Goal: Answer question/provide support: Share knowledge or assist other users

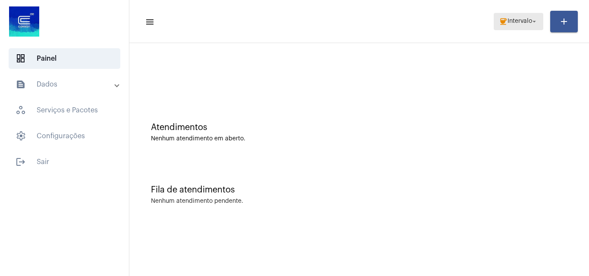
click at [499, 16] on span "coffee Intervalo arrow_drop_down" at bounding box center [518, 21] width 39 height 16
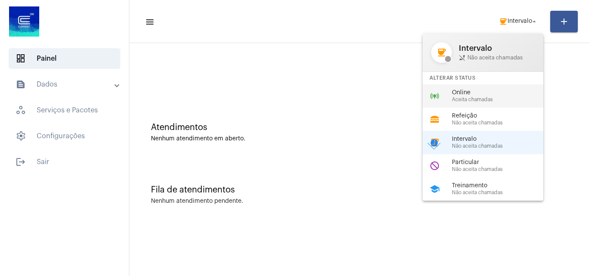
click at [478, 94] on span "Online" at bounding box center [501, 93] width 98 height 6
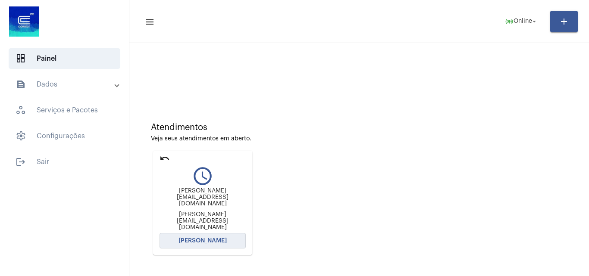
click at [228, 233] on button "[PERSON_NAME]" at bounding box center [203, 241] width 86 height 16
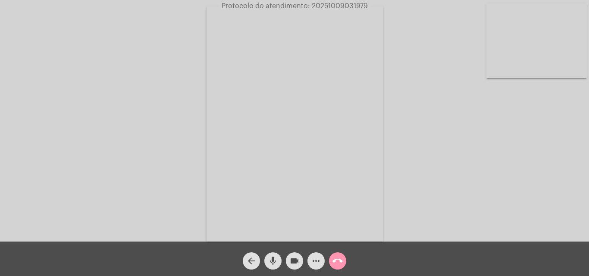
click at [536, 57] on video at bounding box center [536, 40] width 100 height 75
click at [103, 119] on video at bounding box center [108, 123] width 100 height 134
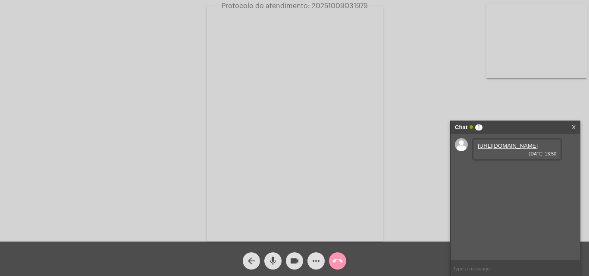
click at [508, 149] on link "[URL][DOMAIN_NAME]" at bounding box center [508, 146] width 60 height 6
click at [474, 270] on input "text" at bounding box center [515, 268] width 129 height 15
paste input "Nome: Cia Riograndense de Saneamento - [GEOGRAPHIC_DATA]"
type input "Nome: Cia Riograndense de Saneamento - [GEOGRAPHIC_DATA]"
click at [502, 271] on input "text" at bounding box center [515, 268] width 129 height 15
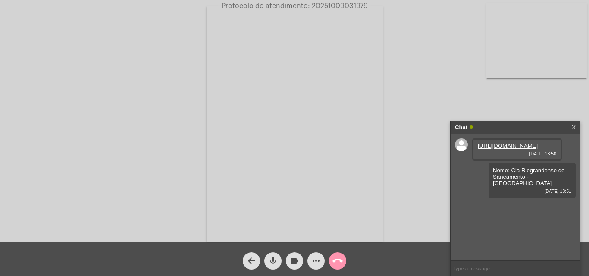
paste input "CNPJ:  92.802.784/0001-90"
type input "CNPJ:  92.802.784/0001-90"
click at [467, 269] on input "text" at bounding box center [515, 268] width 129 height 15
paste input "Instituição: BCO CITIBANK S.A."
type input "Instituição: BCO CITIBANK S.A."
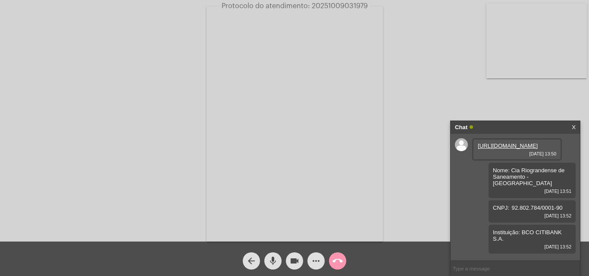
scroll to position [6, 0]
click at [318, 263] on mat-icon "more_horiz" at bounding box center [316, 261] width 10 height 10
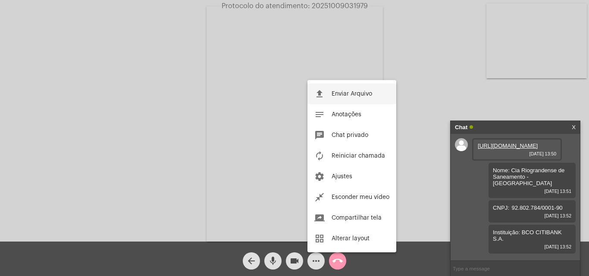
click at [354, 90] on button "file_upload Enviar Arquivo" at bounding box center [351, 94] width 89 height 21
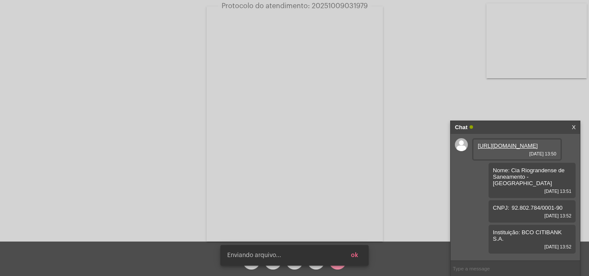
scroll to position [50, 0]
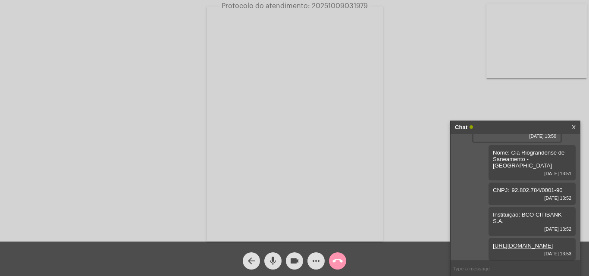
click at [332, 3] on span "Protocolo do atendimento: 20251009031979" at bounding box center [295, 6] width 146 height 7
copy span "20251009031979"
paste input "20251009031979"
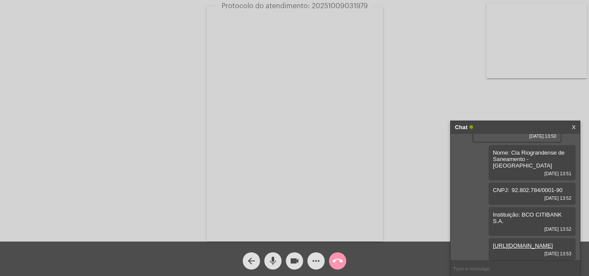
type input "20251009031979"
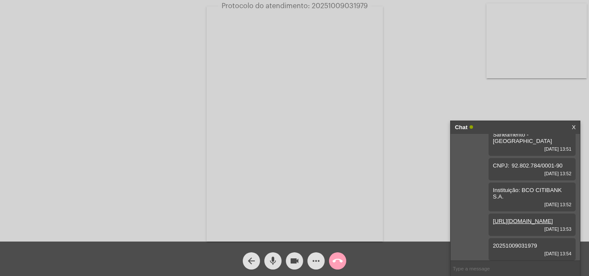
click at [341, 258] on mat-icon "call_end" at bounding box center [337, 261] width 10 height 10
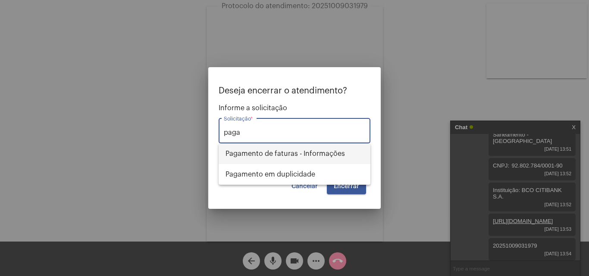
click at [329, 150] on span "Pagamento de faturas - Informações" at bounding box center [294, 154] width 138 height 21
type input "Pagamento de faturas - Informações"
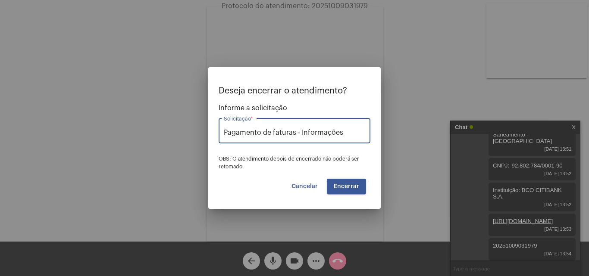
click at [342, 182] on button "Encerrar" at bounding box center [346, 187] width 39 height 16
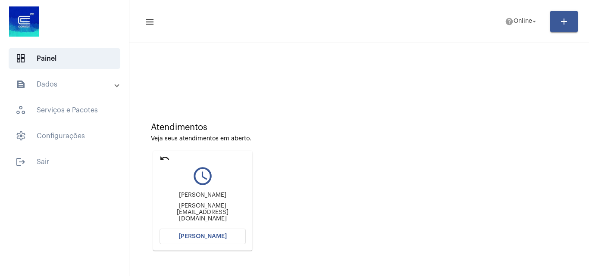
click at [207, 233] on mat-sidenav-content "menu help Online arrow_drop_down add Atendimentos Veja seus atendimentos em abe…" at bounding box center [359, 138] width 460 height 276
click at [207, 233] on button "[PERSON_NAME]" at bounding box center [203, 237] width 86 height 16
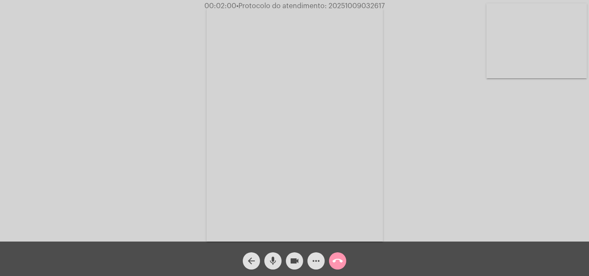
click at [297, 263] on mat-icon "videocam" at bounding box center [294, 261] width 10 height 10
click at [297, 263] on mat-icon "videocam_off" at bounding box center [294, 261] width 10 height 10
click at [544, 51] on video at bounding box center [536, 40] width 100 height 75
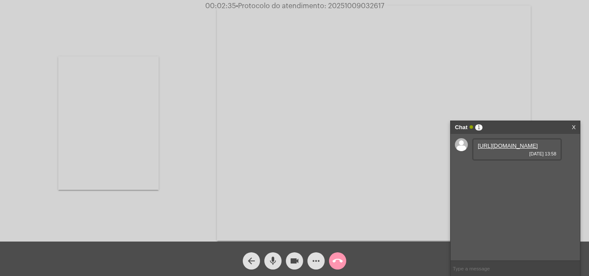
click at [505, 149] on link "[URL][DOMAIN_NAME]" at bounding box center [508, 146] width 60 height 6
click at [68, 119] on video at bounding box center [108, 123] width 100 height 134
click at [510, 174] on link "[URL][DOMAIN_NAME]" at bounding box center [508, 170] width 60 height 6
click at [500, 198] on link "[URL][DOMAIN_NAME]" at bounding box center [508, 195] width 60 height 6
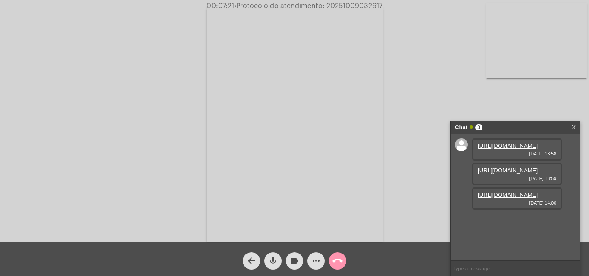
click at [295, 260] on mat-icon "videocam" at bounding box center [294, 261] width 10 height 10
click at [297, 261] on mat-icon "videocam_off" at bounding box center [294, 261] width 10 height 10
click at [520, 223] on link "[URL][DOMAIN_NAME]" at bounding box center [508, 219] width 60 height 6
click at [350, 5] on span "• Protocolo do atendimento: 20251009032617" at bounding box center [309, 6] width 148 height 7
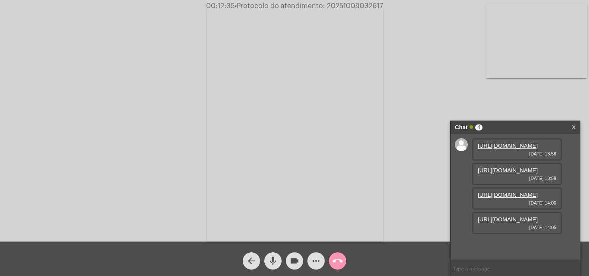
click at [350, 5] on span "• Protocolo do atendimento: 20251009032617" at bounding box center [309, 6] width 148 height 7
click at [489, 271] on input "text" at bounding box center [515, 268] width 129 height 15
paste input "20251009032617"
type input "20251009032617"
click at [500, 268] on input "20251009032617" at bounding box center [515, 268] width 129 height 15
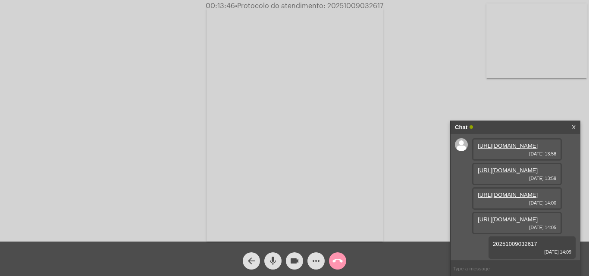
scroll to position [76, 0]
click at [337, 260] on mat-icon "call_end" at bounding box center [337, 261] width 10 height 10
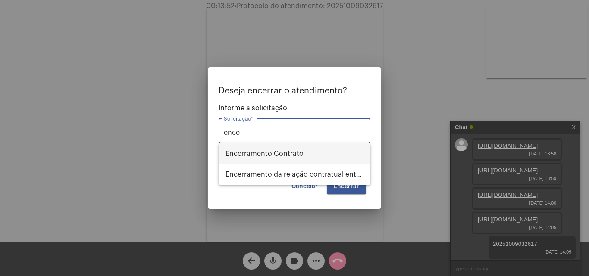
click at [305, 153] on span "Encerramento Contrato" at bounding box center [294, 154] width 138 height 21
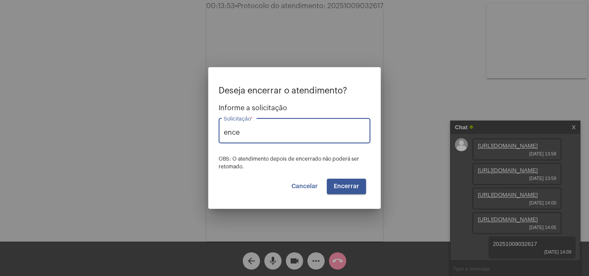
type input "Encerramento Contrato"
click at [351, 187] on span "Encerrar" at bounding box center [346, 187] width 25 height 6
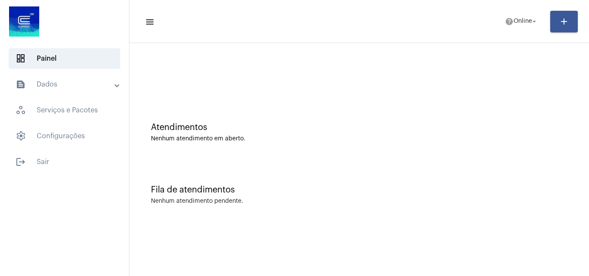
click at [295, 107] on div "Atendimentos Nenhum atendimento em aberto." at bounding box center [359, 128] width 451 height 63
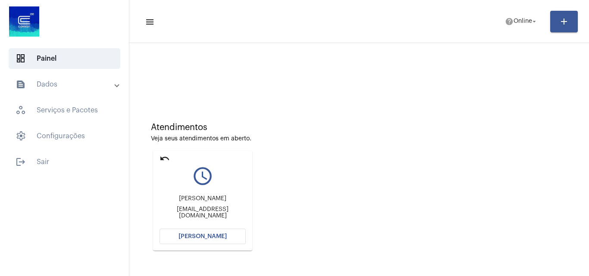
click at [230, 238] on button "[PERSON_NAME]" at bounding box center [203, 237] width 86 height 16
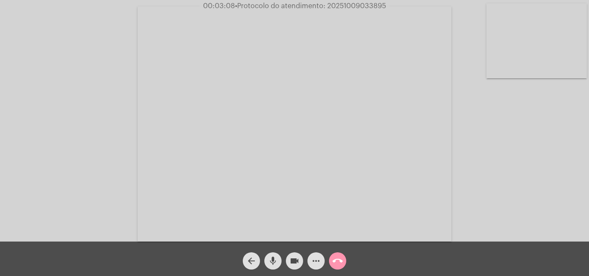
click at [351, 5] on span "• Protocolo do atendimento: 20251009033895" at bounding box center [310, 6] width 151 height 7
copy span "20251009033895"
click at [319, 258] on mat-icon "more_horiz" at bounding box center [316, 261] width 10 height 10
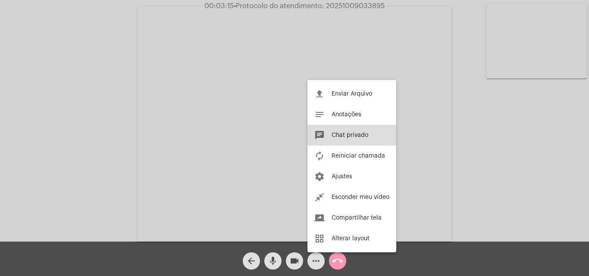
click at [356, 133] on span "Chat privado" at bounding box center [350, 135] width 37 height 6
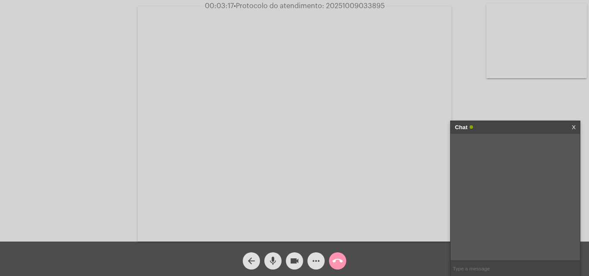
paste input "20251009033895"
type input "20251009033895"
click at [340, 255] on span "call_end" at bounding box center [337, 261] width 10 height 17
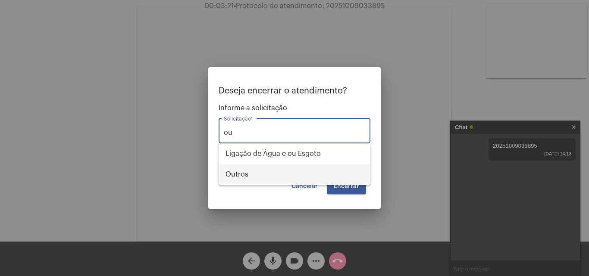
click at [240, 173] on span "Outros" at bounding box center [294, 174] width 138 height 21
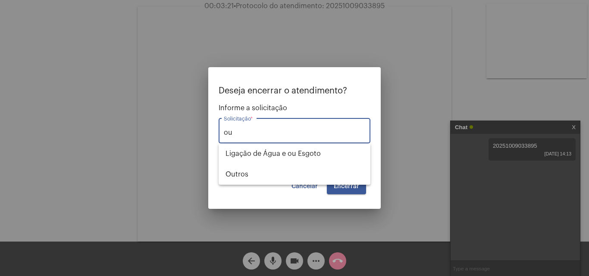
type input "Outros"
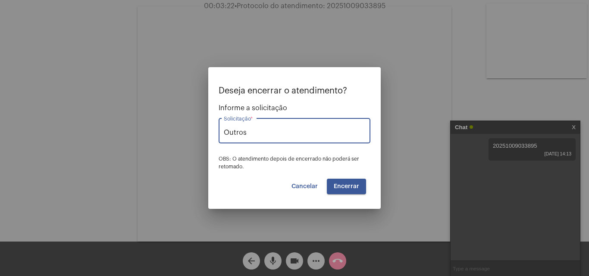
click at [337, 184] on span "Encerrar" at bounding box center [346, 187] width 25 height 6
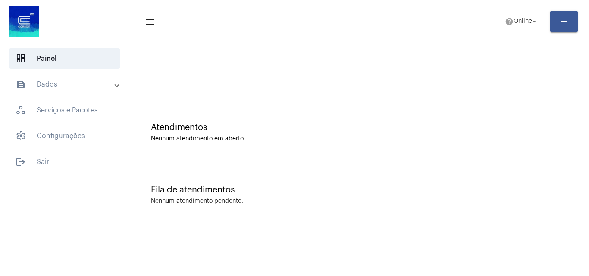
click at [47, 84] on mat-panel-title "text_snippet_outlined Dados" at bounding box center [66, 84] width 100 height 10
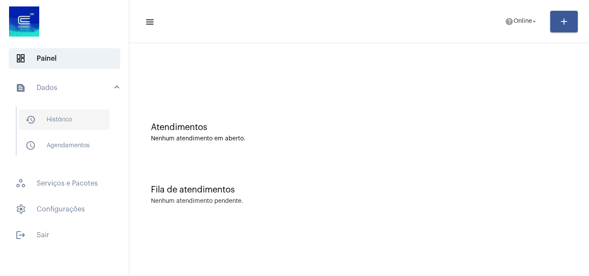
click at [60, 118] on span "history_outlined Histórico" at bounding box center [64, 120] width 91 height 21
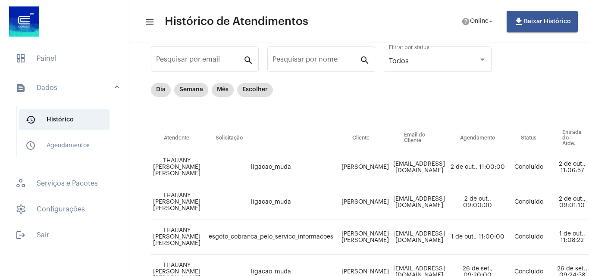
scroll to position [43, 0]
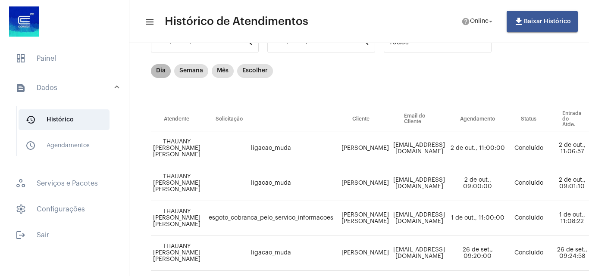
click at [160, 68] on mat-chip "Dia" at bounding box center [161, 71] width 20 height 14
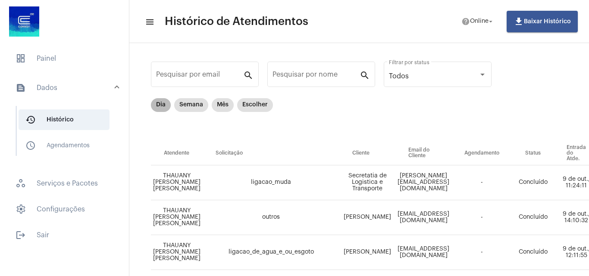
scroll to position [0, 0]
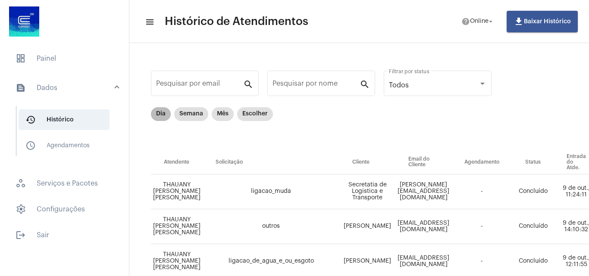
click at [162, 116] on mat-chip "Dia" at bounding box center [161, 114] width 20 height 14
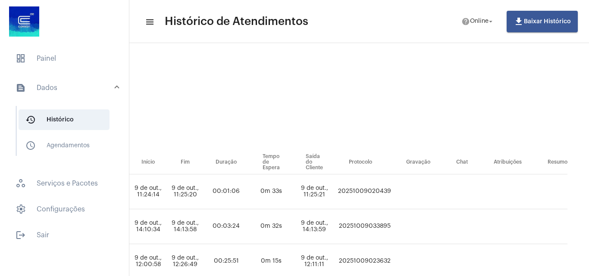
scroll to position [0, 592]
click at [353, 222] on td "20251009033895" at bounding box center [364, 227] width 57 height 35
copy td "20251009033895"
click at [476, 16] on span "help Online arrow_drop_down" at bounding box center [477, 21] width 33 height 16
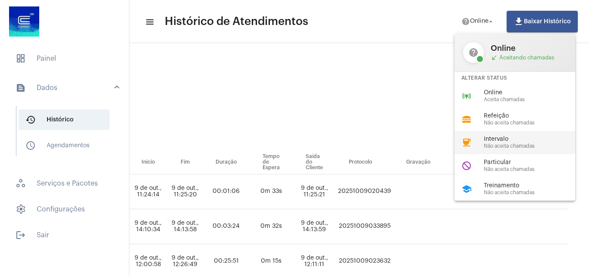
click at [499, 147] on span "Não aceita chamadas" at bounding box center [533, 147] width 98 height 6
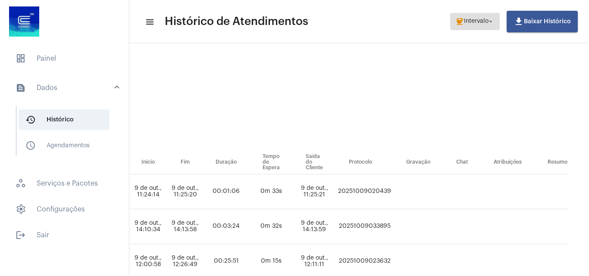
click at [468, 15] on span "coffee Intervalo arrow_drop_down" at bounding box center [474, 21] width 39 height 16
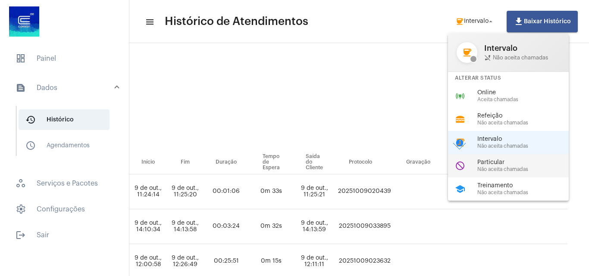
click at [515, 170] on span "Não aceita chamadas" at bounding box center [526, 170] width 98 height 6
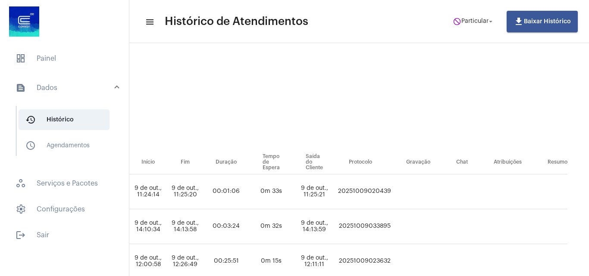
drag, startPoint x: 62, startPoint y: 39, endPoint x: 57, endPoint y: 50, distance: 11.2
click at [62, 40] on div at bounding box center [64, 22] width 129 height 45
click at [57, 51] on span "dashboard Painel" at bounding box center [65, 58] width 112 height 21
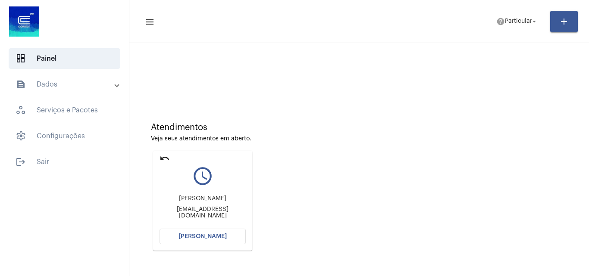
click at [158, 160] on mat-card "undo query_builder [PERSON_NAME] [EMAIL_ADDRESS][DOMAIN_NAME] [PERSON_NAME]" at bounding box center [202, 201] width 99 height 100
click at [163, 153] on mat-card "undo query_builder [PERSON_NAME] [EMAIL_ADDRESS][DOMAIN_NAME] [PERSON_NAME]" at bounding box center [202, 201] width 99 height 100
click at [163, 154] on mat-icon "undo" at bounding box center [165, 158] width 10 height 10
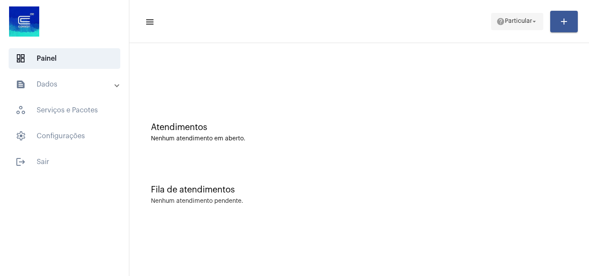
click at [502, 27] on span "help Particular arrow_drop_down" at bounding box center [517, 21] width 42 height 16
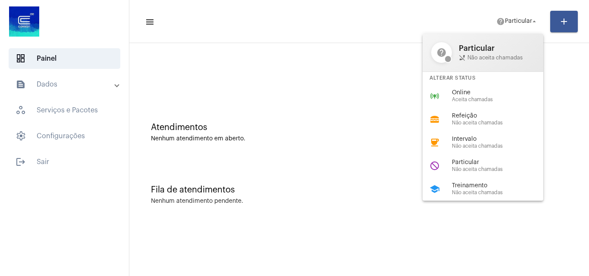
click at [476, 81] on div "Alterar Status" at bounding box center [483, 78] width 121 height 13
click at [476, 97] on div at bounding box center [359, 72] width 451 height 50
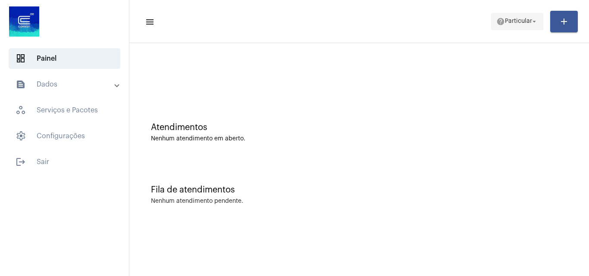
click at [524, 25] on span "help Particular arrow_drop_down" at bounding box center [517, 21] width 42 height 16
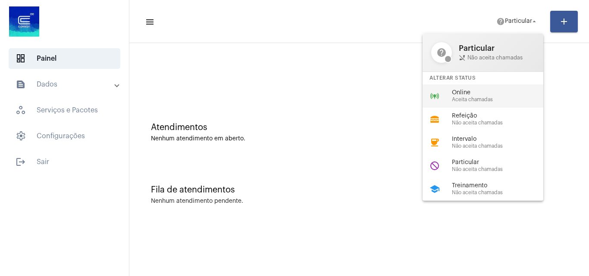
click at [480, 103] on div "online_prediction Online Aceita chamadas" at bounding box center [490, 96] width 135 height 23
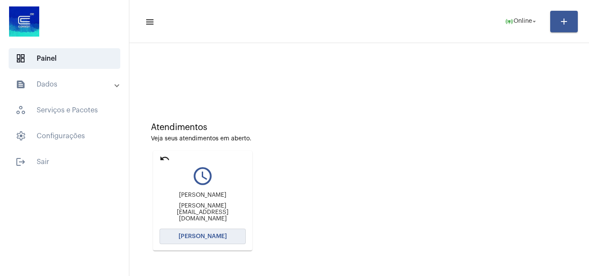
click at [185, 229] on button "[PERSON_NAME]" at bounding box center [203, 237] width 86 height 16
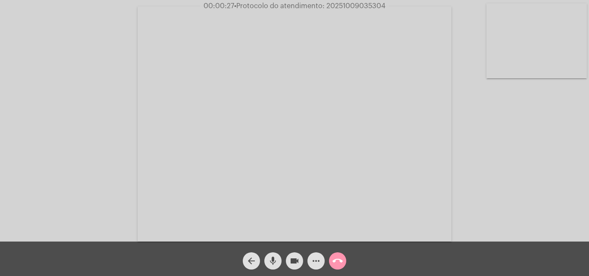
click at [276, 263] on mat-icon "mic" at bounding box center [273, 261] width 10 height 10
click at [294, 263] on mat-icon "videocam" at bounding box center [294, 261] width 10 height 10
click at [275, 260] on mat-icon "mic_off" at bounding box center [273, 261] width 10 height 10
click at [292, 259] on mat-icon "videocam_off" at bounding box center [294, 261] width 10 height 10
click at [279, 263] on button "mic" at bounding box center [272, 261] width 17 height 17
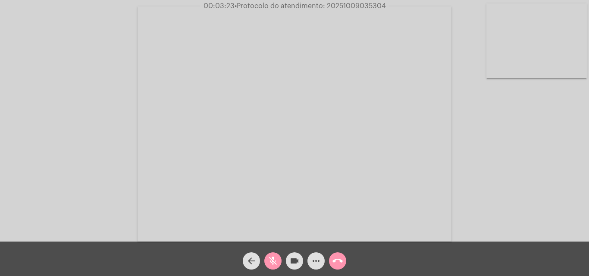
click at [290, 263] on mat-icon "videocam" at bounding box center [294, 261] width 10 height 10
click at [249, 258] on mat-icon "arrow_back" at bounding box center [251, 261] width 10 height 10
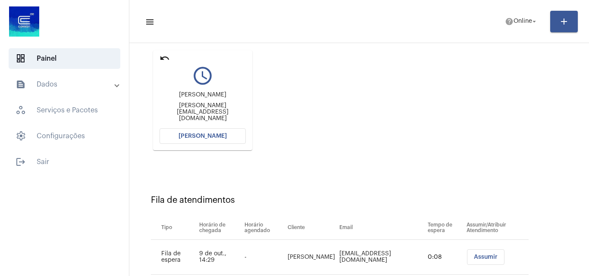
scroll to position [79, 0]
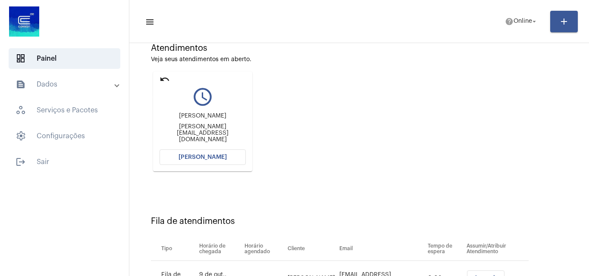
click at [163, 81] on mat-icon "undo" at bounding box center [165, 79] width 10 height 10
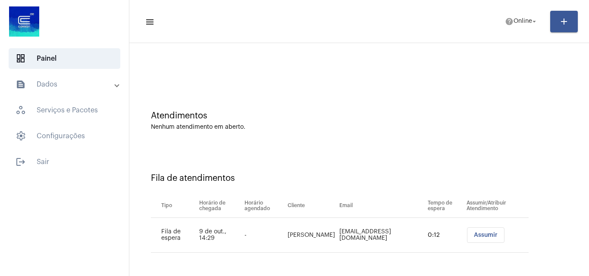
scroll to position [0, 0]
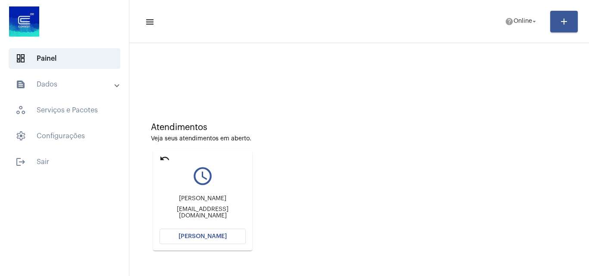
click at [217, 242] on button "[PERSON_NAME]" at bounding box center [203, 237] width 86 height 16
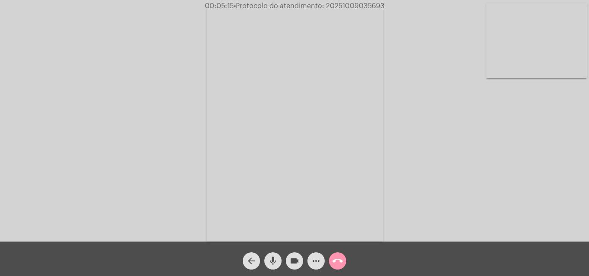
click at [530, 35] on video at bounding box center [536, 40] width 100 height 75
click at [110, 157] on video at bounding box center [108, 123] width 100 height 134
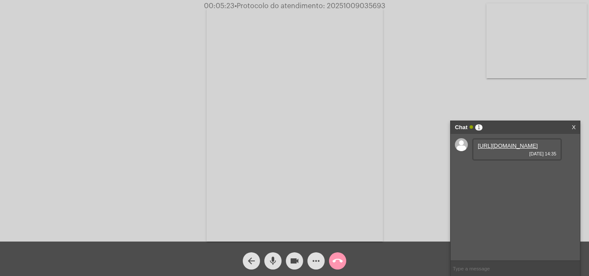
click at [495, 149] on link "[URL][DOMAIN_NAME]" at bounding box center [508, 146] width 60 height 6
click at [501, 174] on link "[URL][DOMAIN_NAME]" at bounding box center [508, 170] width 60 height 6
click at [509, 198] on link "[URL][DOMAIN_NAME]" at bounding box center [508, 195] width 60 height 6
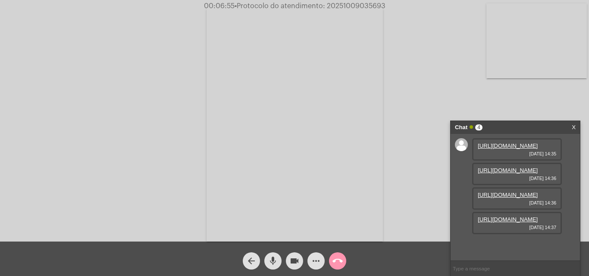
scroll to position [51, 0]
click at [504, 223] on link "[URL][DOMAIN_NAME]" at bounding box center [508, 219] width 60 height 6
click at [517, 128] on div "Chat 4" at bounding box center [506, 127] width 103 height 13
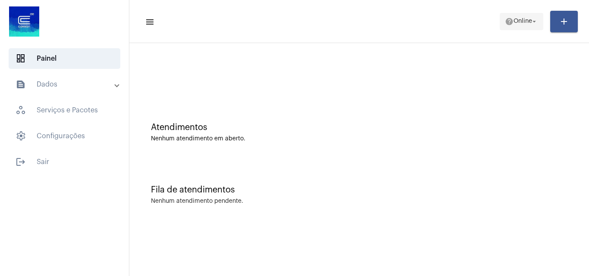
click at [517, 19] on span "Online" at bounding box center [523, 22] width 19 height 6
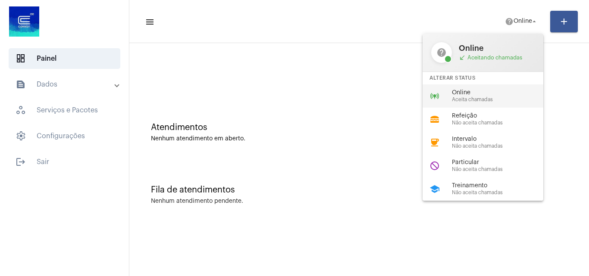
click at [473, 94] on span "Online" at bounding box center [501, 93] width 98 height 6
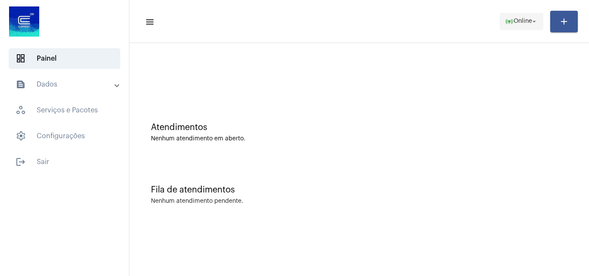
click at [521, 17] on span "online_prediction Online arrow_drop_down" at bounding box center [521, 21] width 33 height 16
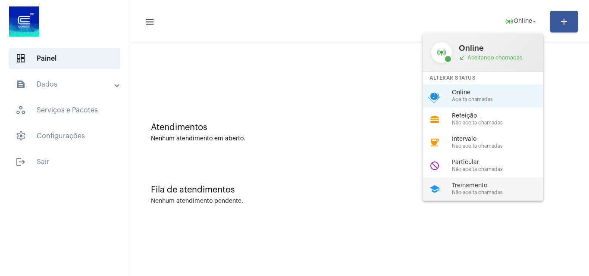
click at [478, 183] on span "Treinamento" at bounding box center [501, 186] width 98 height 6
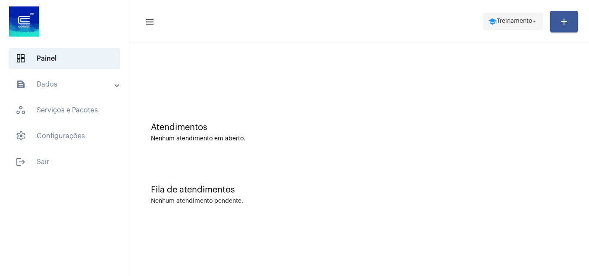
click at [515, 25] on span "school Treinamento arrow_drop_down" at bounding box center [513, 21] width 50 height 16
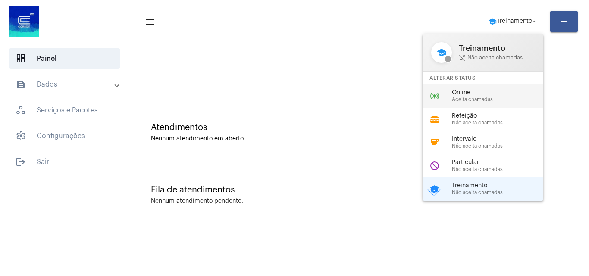
click at [481, 95] on span "Online" at bounding box center [501, 93] width 98 height 6
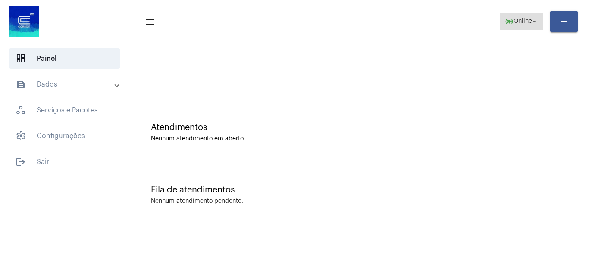
click at [510, 25] on mat-icon "online_prediction" at bounding box center [509, 21] width 9 height 9
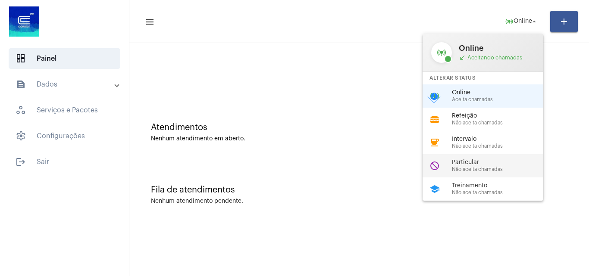
click at [469, 167] on span "Não aceita chamadas" at bounding box center [501, 170] width 98 height 6
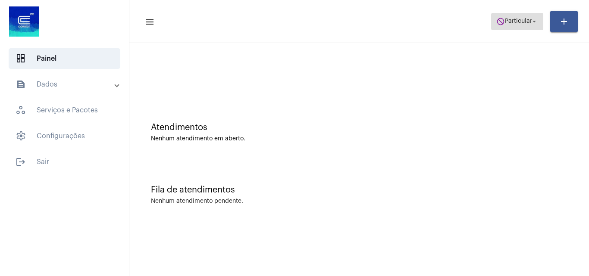
click at [498, 17] on mat-icon "do_not_disturb" at bounding box center [500, 21] width 9 height 9
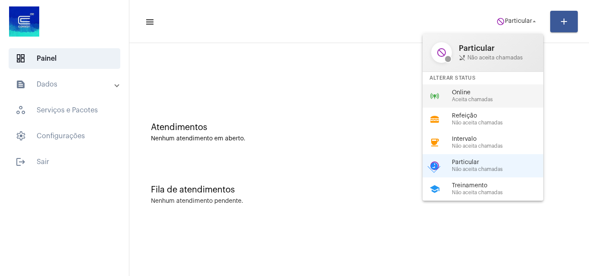
click at [451, 98] on div "online_prediction Online Aceita chamadas" at bounding box center [490, 96] width 135 height 23
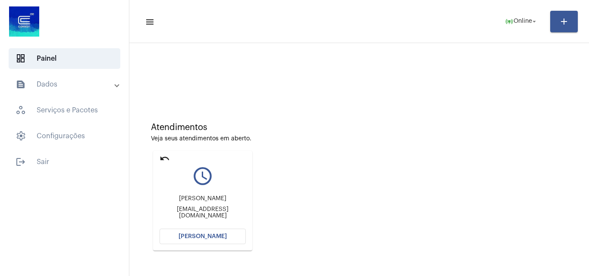
click at [225, 234] on button "[PERSON_NAME]" at bounding box center [203, 237] width 86 height 16
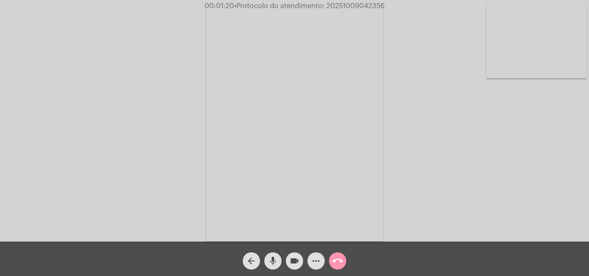
click at [356, 5] on span "• Protocolo do atendimento: 20251009042356" at bounding box center [309, 6] width 150 height 7
copy span "20251009042356"
click at [333, 257] on mat-icon "call_end" at bounding box center [337, 261] width 10 height 10
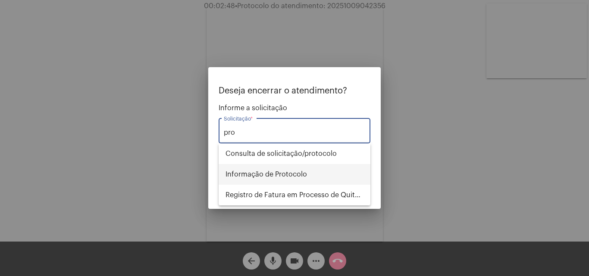
click at [296, 177] on span "Informação de Protocolo" at bounding box center [294, 174] width 138 height 21
type input "Informação de Protocolo"
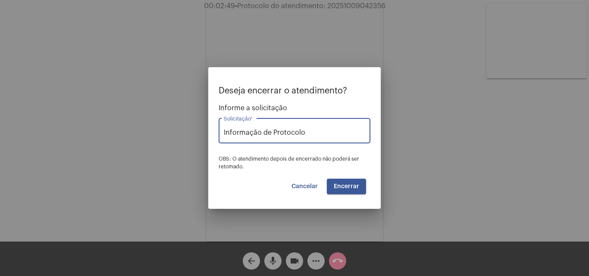
click at [348, 188] on span "Encerrar" at bounding box center [346, 187] width 25 height 6
click at [354, 188] on span "Encerrar" at bounding box center [346, 187] width 25 height 6
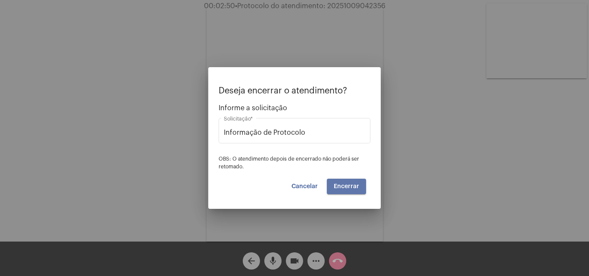
click at [354, 188] on span "Encerrar" at bounding box center [346, 187] width 25 height 6
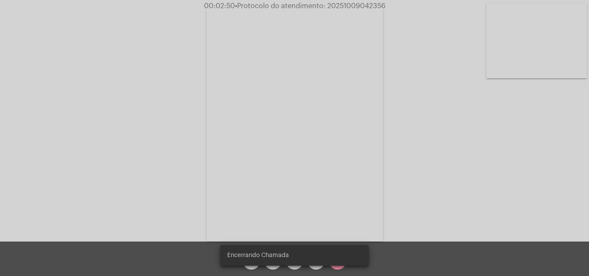
click at [354, 188] on video at bounding box center [295, 123] width 176 height 235
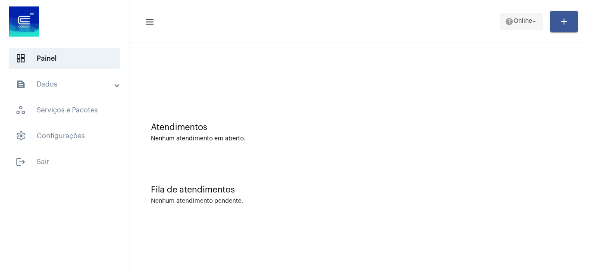
click at [518, 22] on span "Online" at bounding box center [523, 22] width 19 height 6
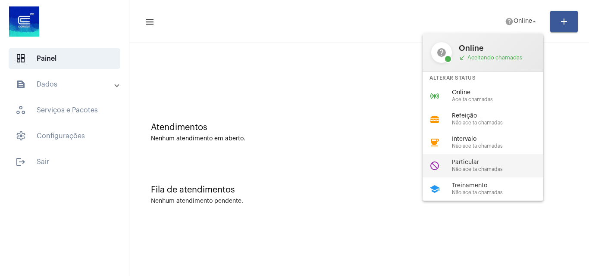
click at [482, 173] on div "do_not_disturb Particular Não aceita chamadas" at bounding box center [490, 165] width 135 height 23
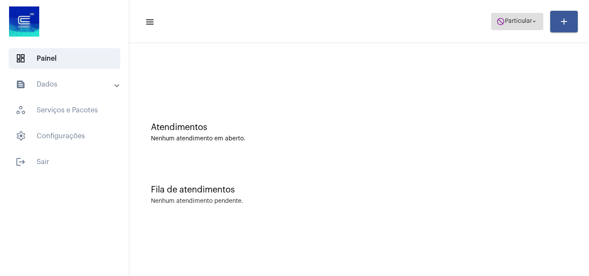
click at [507, 20] on span "Particular" at bounding box center [518, 22] width 27 height 6
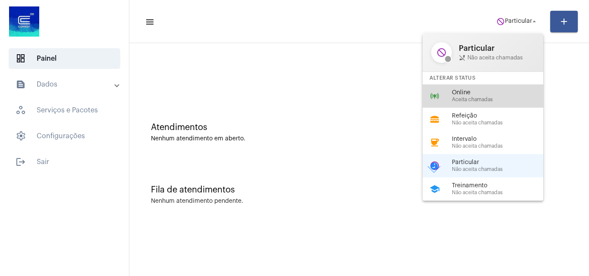
click at [457, 89] on div "online_prediction Online Aceita chamadas" at bounding box center [490, 96] width 135 height 23
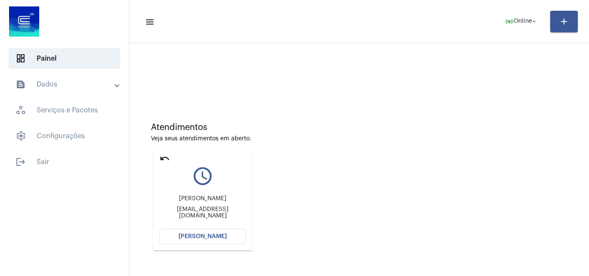
click at [209, 233] on button "[PERSON_NAME]" at bounding box center [203, 237] width 86 height 16
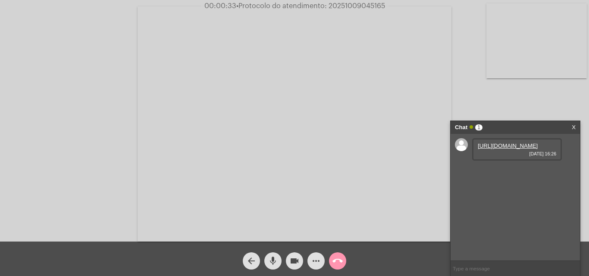
click at [515, 149] on link "https://neft-transfer-bucket.s3.amazonaws.com/temp-f5a98b8d-9fd3-fbee-d88a-1632…" at bounding box center [508, 146] width 60 height 6
click at [497, 174] on link "https://neft-transfer-bucket.s3.amazonaws.com/temp-56302743-06cd-9d7d-f636-0fd6…" at bounding box center [508, 170] width 60 height 6
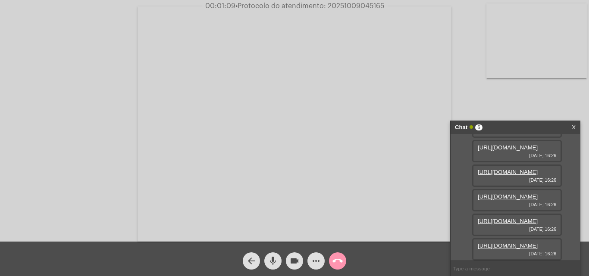
scroll to position [139, 0]
click at [515, 214] on div "https://neft-transfer-bucket.s3.amazonaws.com/temp-e6c682e0-670f-50cc-6696-33e5…" at bounding box center [517, 225] width 90 height 22
click at [520, 194] on link "https://neft-transfer-bucket.s3.amazonaws.com/temp-e6c682e0-670f-50cc-6696-33e5…" at bounding box center [508, 197] width 60 height 6
click at [522, 194] on link "https://neft-transfer-bucket.s3.amazonaws.com/temp-275d7955-df9f-5bfe-f358-5714…" at bounding box center [508, 197] width 60 height 6
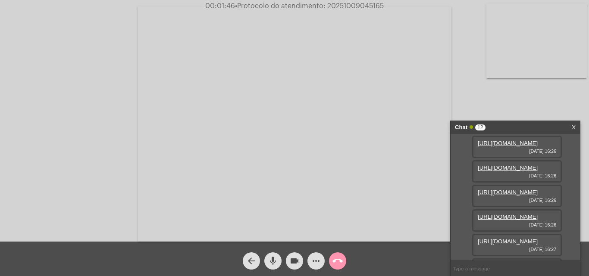
scroll to position [129, 0]
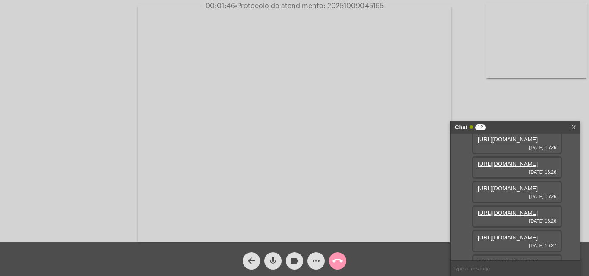
click at [503, 118] on link "https://neft-transfer-bucket.s3.amazonaws.com/temp-e6c682e0-670f-50cc-6696-33e5…" at bounding box center [508, 115] width 60 height 6
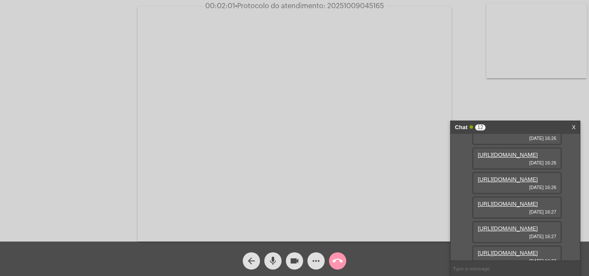
scroll to position [172, 0]
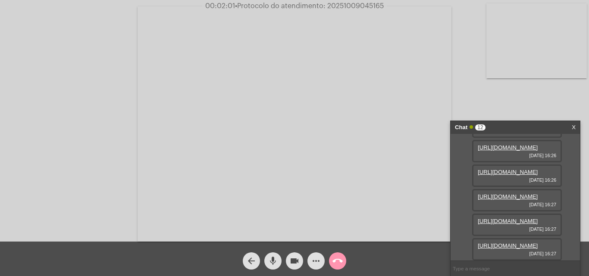
click at [529, 102] on link "https://neft-transfer-bucket.s3.amazonaws.com/temp-275d7955-df9f-5bfe-f358-5714…" at bounding box center [508, 98] width 60 height 6
click at [528, 126] on link "https://neft-transfer-bucket.s3.amazonaws.com/temp-7e69b991-b622-5b05-97b0-c263…" at bounding box center [508, 123] width 60 height 6
click at [521, 151] on link "https://neft-transfer-bucket.s3.amazonaws.com/temp-2e79929c-3d35-2bac-98de-3dd9…" at bounding box center [508, 147] width 60 height 6
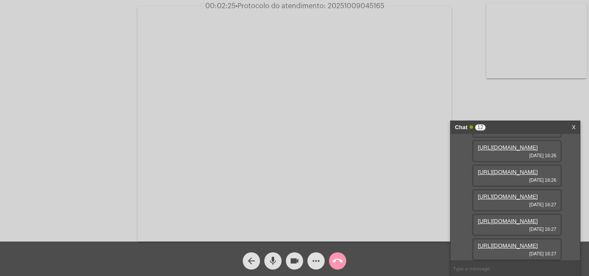
click at [515, 175] on link "https://neft-transfer-bucket.s3.amazonaws.com/temp-91db2567-fc7a-aa93-6ffd-c1ae…" at bounding box center [508, 172] width 60 height 6
click at [525, 194] on link "https://neft-transfer-bucket.s3.amazonaws.com/temp-6a3b4c61-836b-534a-a9ee-6b4c…" at bounding box center [508, 197] width 60 height 6
click at [521, 218] on link "https://neft-transfer-bucket.s3.amazonaws.com/temp-17537fa1-83de-63d1-d381-64c3…" at bounding box center [508, 221] width 60 height 6
click at [507, 243] on link "https://neft-transfer-bucket.s3.amazonaws.com/temp-cecde8e9-35fb-79ee-d0fe-deeb…" at bounding box center [508, 246] width 60 height 6
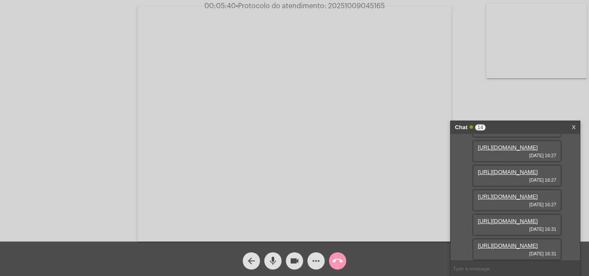
scroll to position [491, 0]
click at [517, 218] on link "https://neft-transfer-bucket.s3.amazonaws.com/temp-b0ddcaab-ca6c-ce90-0f1e-581b…" at bounding box center [508, 221] width 60 height 6
click at [519, 218] on link "https://neft-transfer-bucket.s3.amazonaws.com/temp-ed89b51d-d9b7-4905-2f5a-7397…" at bounding box center [508, 221] width 60 height 6
click at [518, 243] on link "https://neft-transfer-bucket.s3.amazonaws.com/temp-70a9638d-0cdb-d82f-e759-9627…" at bounding box center [508, 246] width 60 height 6
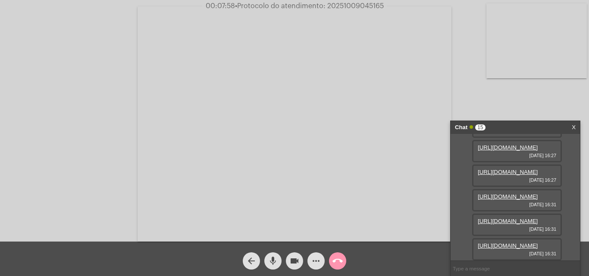
click at [507, 243] on link "https://neft-transfer-bucket.s3.amazonaws.com/temp-70a9638d-0cdb-d82f-e759-9627…" at bounding box center [508, 246] width 60 height 6
click at [485, 244] on span "27222128" at bounding box center [490, 246] width 25 height 6
copy span "27222128"
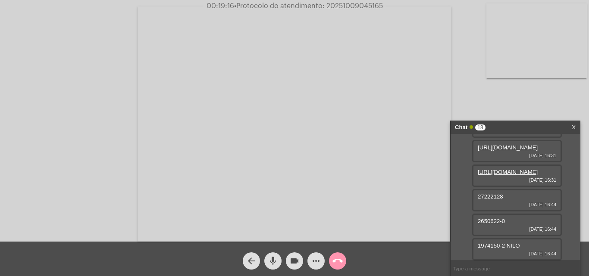
scroll to position [609, 0]
click at [570, 222] on div "https://neft-transfer-bucket.s3.amazonaws.com/temp-f5a98b8d-9fd3-fbee-d88a-1632…" at bounding box center [515, 197] width 129 height 127
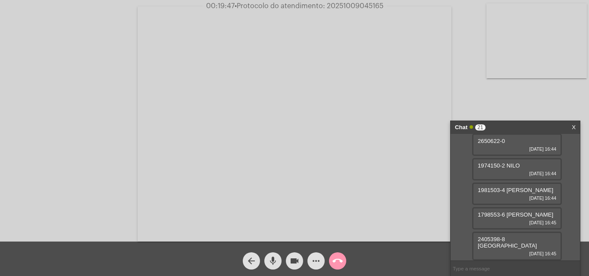
scroll to position [596, 0]
drag, startPoint x: 500, startPoint y: 210, endPoint x: 476, endPoint y: 210, distance: 24.1
click at [476, 132] on div "27222128 09/10/2025 16:44" at bounding box center [517, 120] width 90 height 22
copy span "2722212"
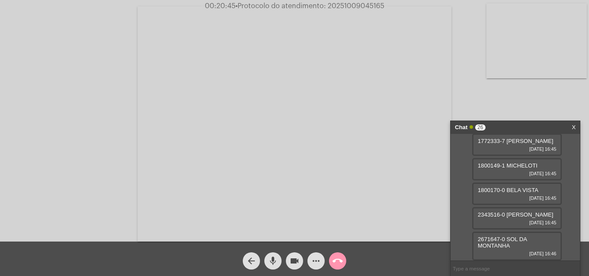
click at [489, 15] on span "2650622-0" at bounding box center [491, 12] width 27 height 6
copy span "2650622"
drag, startPoint x: 499, startPoint y: 202, endPoint x: 479, endPoint y: 204, distance: 20.3
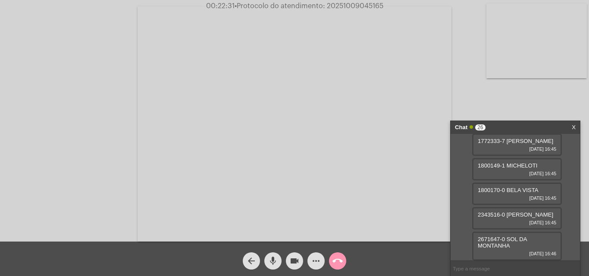
click at [479, 40] on span "1974150-2 NILO" at bounding box center [499, 36] width 42 height 6
copy span "1974150"
drag, startPoint x: 498, startPoint y: 185, endPoint x: 475, endPoint y: 185, distance: 23.3
click at [475, 76] on div "1981503-4 JOSE NEY 09/10/2025 16:44" at bounding box center [517, 64] width 90 height 22
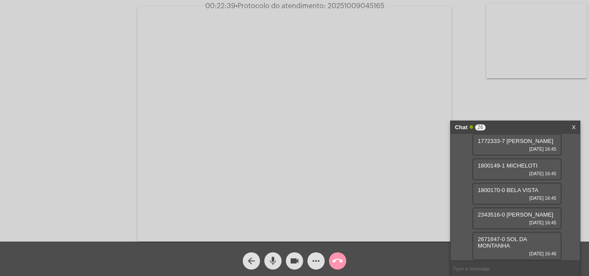
scroll to position [695, 0]
copy span "1981503"
click at [486, 89] on span "1798553-6 nELSON" at bounding box center [515, 85] width 75 height 6
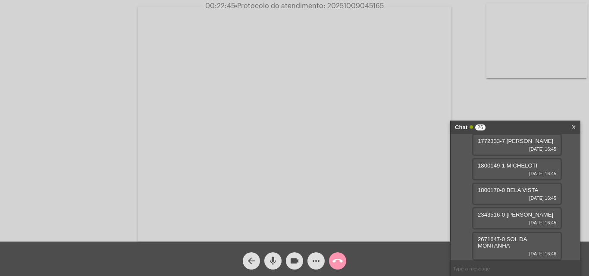
copy span "1798553"
click at [487, 120] on span "2405398-8 VISTA DO VALE" at bounding box center [507, 113] width 59 height 13
copy span "2405398"
click at [486, 144] on span "1772333-7 BELA MANHÃ" at bounding box center [515, 141] width 75 height 6
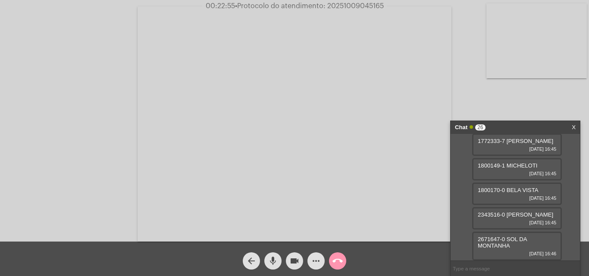
click at [486, 144] on span "1772333-7 BELA MANHÃ" at bounding box center [515, 141] width 75 height 6
copy span "1772333"
click at [486, 169] on span "1800149-1 MICHELOTI" at bounding box center [508, 166] width 60 height 6
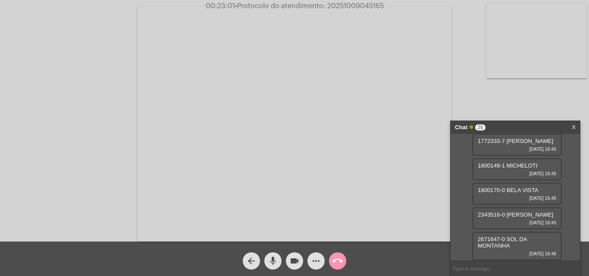
copy span "1800149"
click at [491, 193] on span "1800170-0 BELA VISTA" at bounding box center [508, 190] width 61 height 6
click at [491, 191] on span "1800170-0 BELA VISTA" at bounding box center [508, 190] width 61 height 6
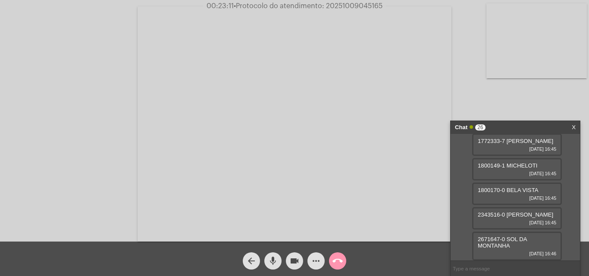
click at [485, 215] on span "2343516-0 MONTE BELO" at bounding box center [515, 215] width 75 height 6
click at [489, 239] on span "2671647-0 SOL DA MONTANHA" at bounding box center [502, 242] width 49 height 13
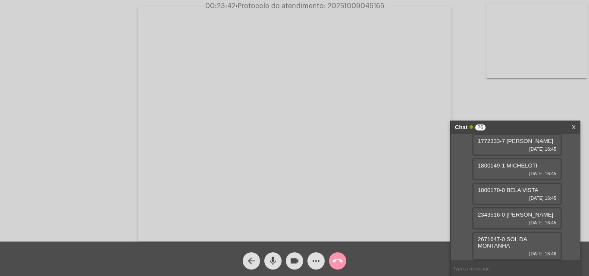
click at [490, 40] on span "1974150-2 NILO" at bounding box center [499, 36] width 42 height 6
click at [498, 269] on input "text" at bounding box center [515, 268] width 129 height 15
paste input "489813"
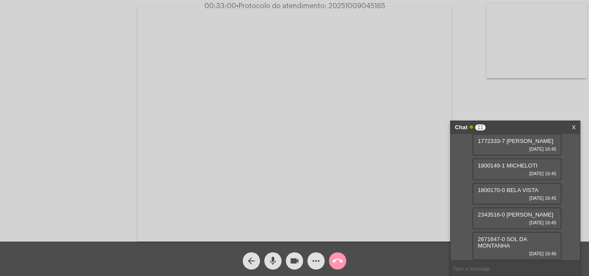
type input "489813"
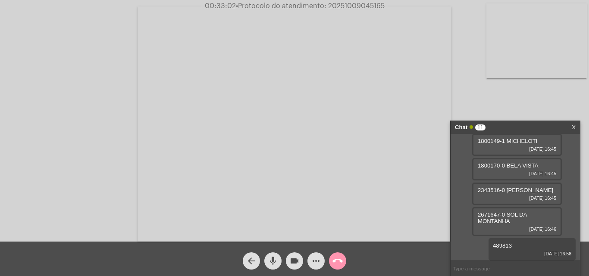
scroll to position [836, 0]
click at [351, 3] on span "• Protocolo do atendimento: 20251009045165" at bounding box center [309, 6] width 149 height 7
click at [367, 7] on span "• Protocolo do atendimento: 20251009045165" at bounding box center [309, 6] width 149 height 7
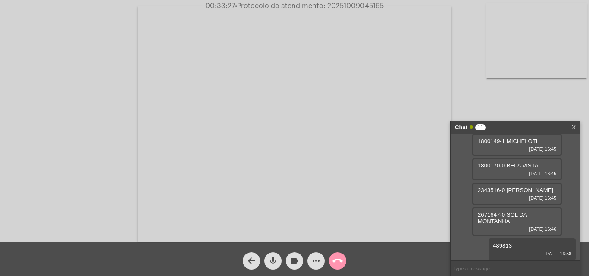
click at [367, 7] on span "• Protocolo do atendimento: 20251009045165" at bounding box center [309, 6] width 149 height 7
drag, startPoint x: 367, startPoint y: 7, endPoint x: 280, endPoint y: 71, distance: 108.0
click at [280, 71] on video at bounding box center [295, 123] width 314 height 235
click at [160, 61] on video at bounding box center [150, 123] width 282 height 211
click at [369, 7] on span "• Protocolo do atendimento: 20251009045165" at bounding box center [310, 6] width 149 height 7
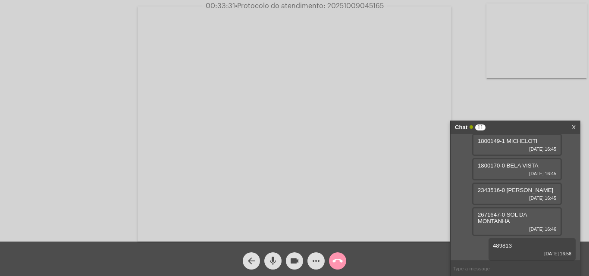
click at [370, 6] on span "• Protocolo do atendimento: 20251009045165" at bounding box center [309, 6] width 149 height 7
drag, startPoint x: 370, startPoint y: 6, endPoint x: 332, endPoint y: 6, distance: 37.5
click at [331, 6] on span "• Protocolo do atendimento: 20251009045165" at bounding box center [309, 6] width 149 height 7
click at [351, 5] on span "• Protocolo do atendimento: 20251009045165" at bounding box center [309, 6] width 149 height 7
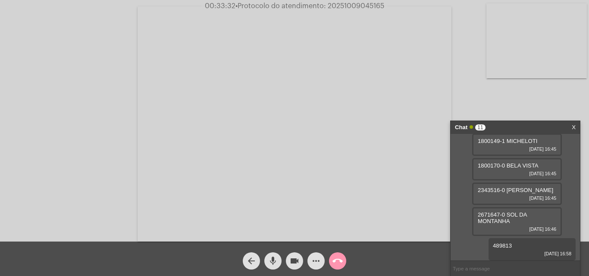
click at [351, 5] on span "• Protocolo do atendimento: 20251009045165" at bounding box center [309, 6] width 149 height 7
click at [476, 268] on input "text" at bounding box center [515, 268] width 129 height 15
paste input "20251009045165"
type input "20251009045165"
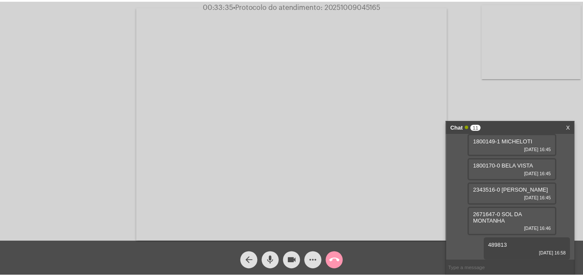
scroll to position [861, 0]
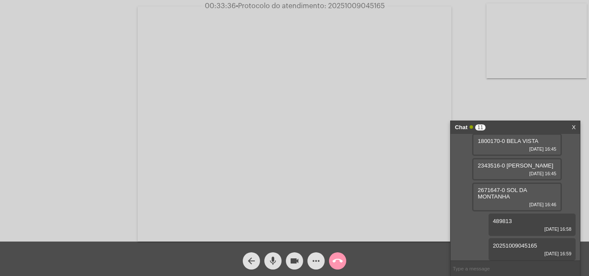
click at [341, 265] on mat-icon "call_end" at bounding box center [337, 261] width 10 height 10
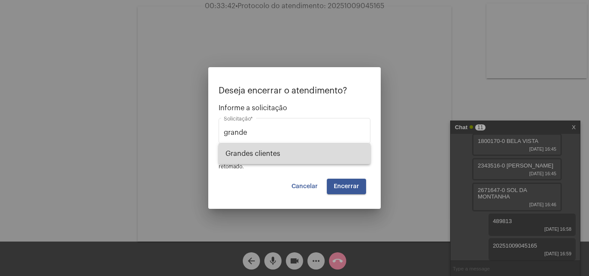
click at [303, 154] on span "⁠Grandes clientes" at bounding box center [294, 154] width 138 height 21
type input "⁠Grandes clientes"
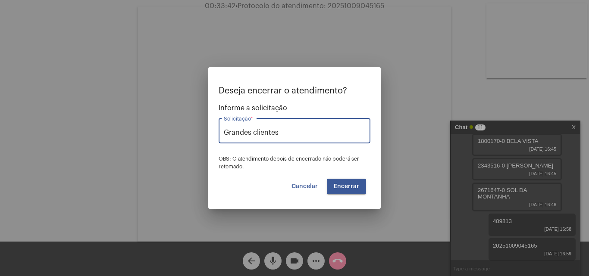
click at [350, 183] on button "Encerrar" at bounding box center [346, 187] width 39 height 16
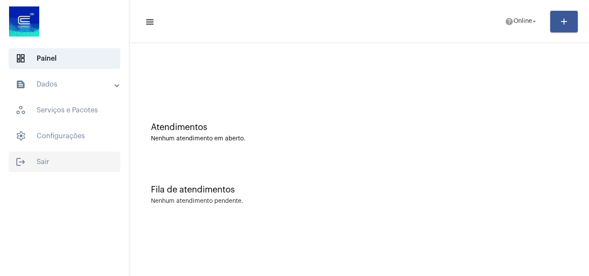
click at [57, 165] on span "logout Sair" at bounding box center [65, 162] width 112 height 21
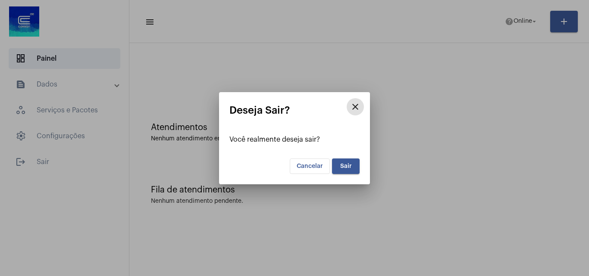
click at [345, 166] on span "Sair" at bounding box center [346, 166] width 12 height 6
